Goal: Task Accomplishment & Management: Manage account settings

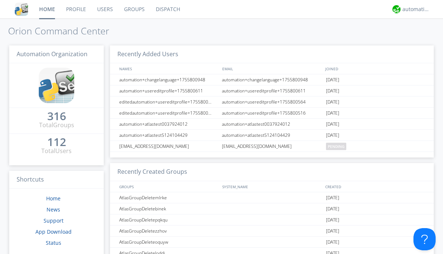
click at [134, 9] on link "Groups" at bounding box center [135, 9] width 32 height 18
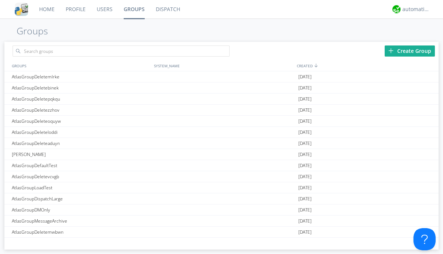
click at [410, 51] on div "Create Group" at bounding box center [410, 50] width 50 height 11
click at [134, 9] on link "Groups" at bounding box center [134, 9] width 32 height 18
type input "AtlasGroupDeleterjymz"
click at [81, 76] on div "AtlasGroupDeleterjymz" at bounding box center [81, 76] width 142 height 11
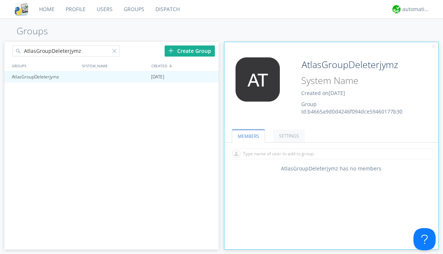
click at [331, 153] on input "text" at bounding box center [332, 153] width 204 height 11
type input "automation+atlas0005"
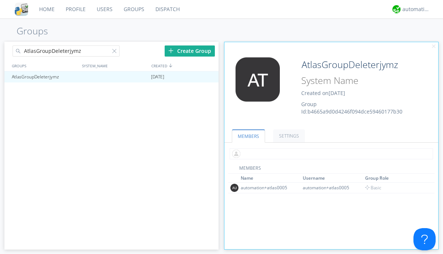
click at [330, 153] on input "text" at bounding box center [332, 153] width 204 height 11
type input "automation+atlas0004"
click at [330, 153] on input "text" at bounding box center [332, 153] width 204 height 11
click at [371, 198] on span "Basic" at bounding box center [373, 198] width 17 height 6
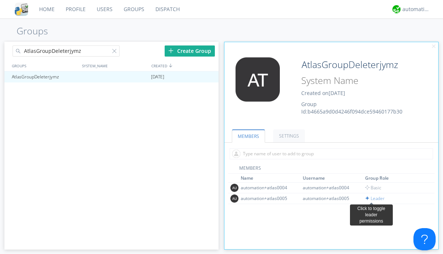
click at [330, 153] on input "text" at bounding box center [332, 153] width 204 height 11
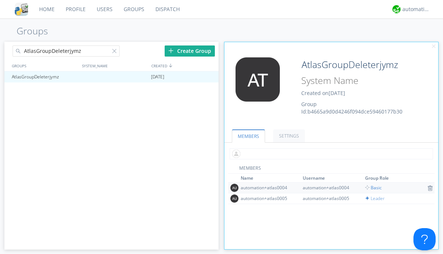
click at [371, 187] on span "Basic" at bounding box center [373, 187] width 17 height 6
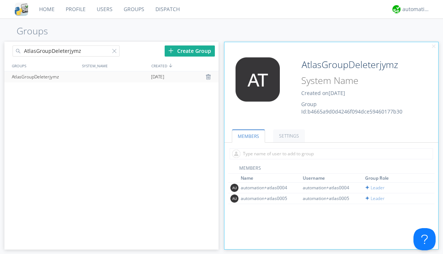
click at [209, 77] on div at bounding box center [209, 77] width 7 height 6
